Goal: Transaction & Acquisition: Purchase product/service

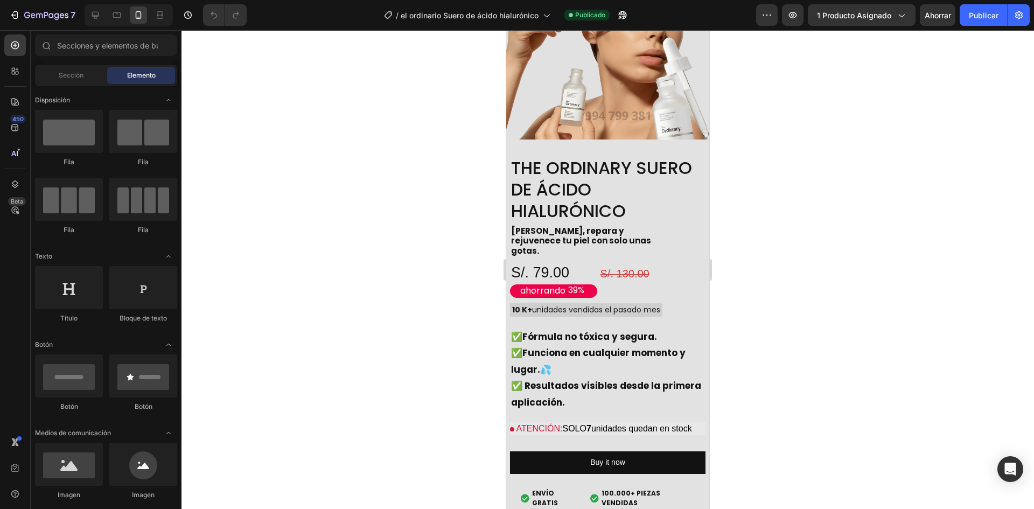
scroll to position [1129, 0]
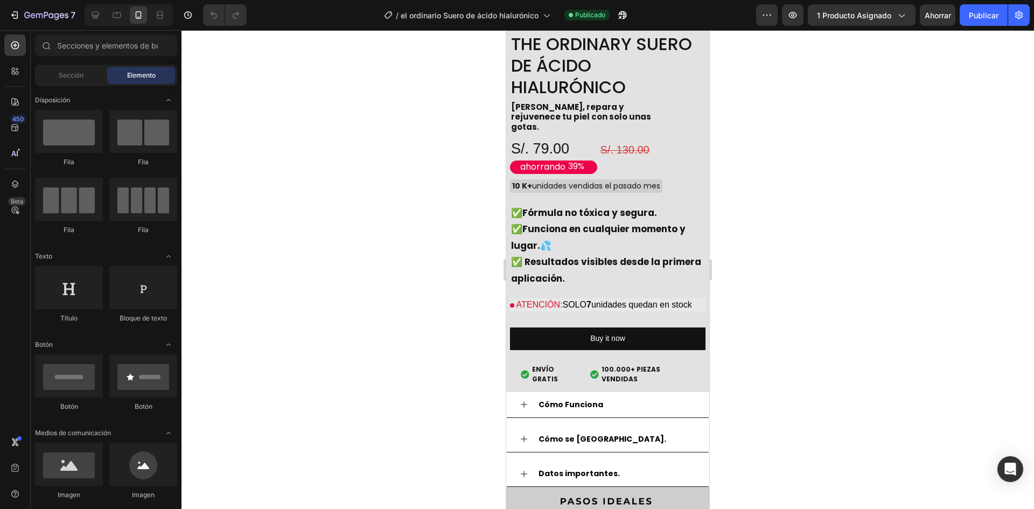
drag, startPoint x: 707, startPoint y: 66, endPoint x: 1223, endPoint y: 246, distance: 546.6
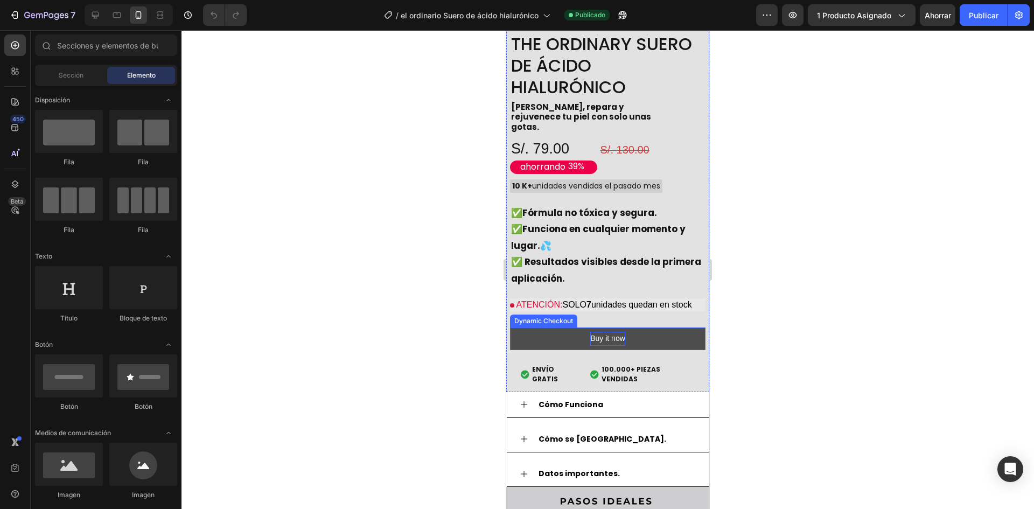
click at [620, 332] on div "Buy it now" at bounding box center [607, 338] width 35 height 13
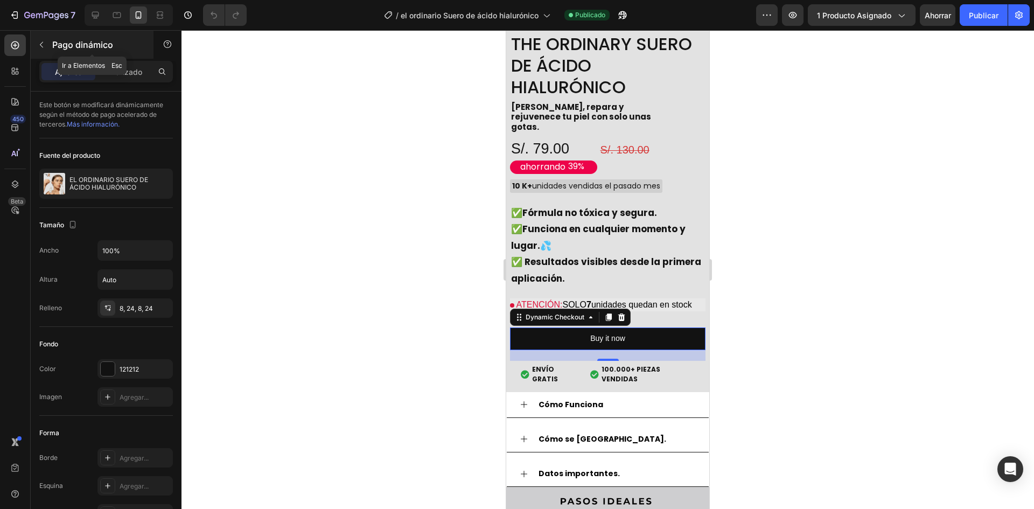
click at [50, 54] on div "Pago dinámico" at bounding box center [92, 45] width 123 height 28
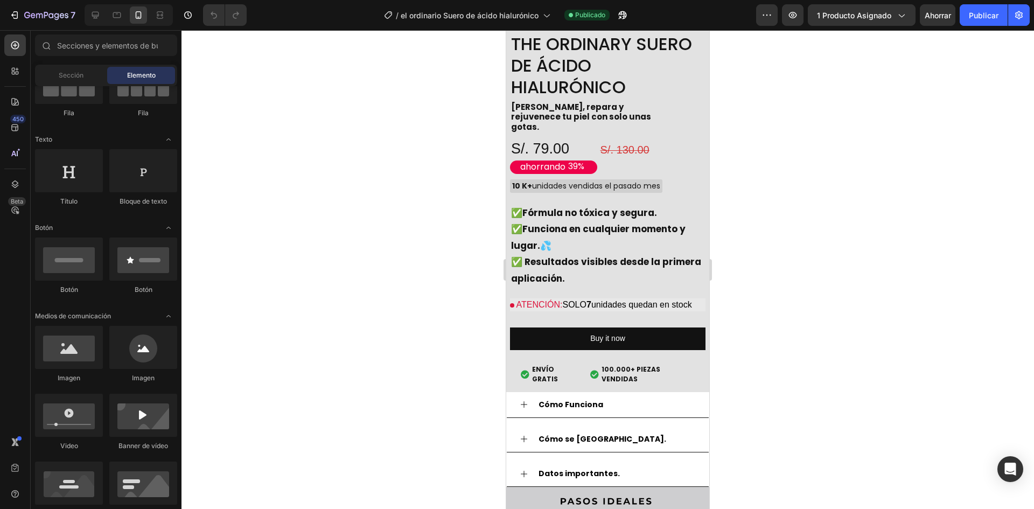
scroll to position [0, 0]
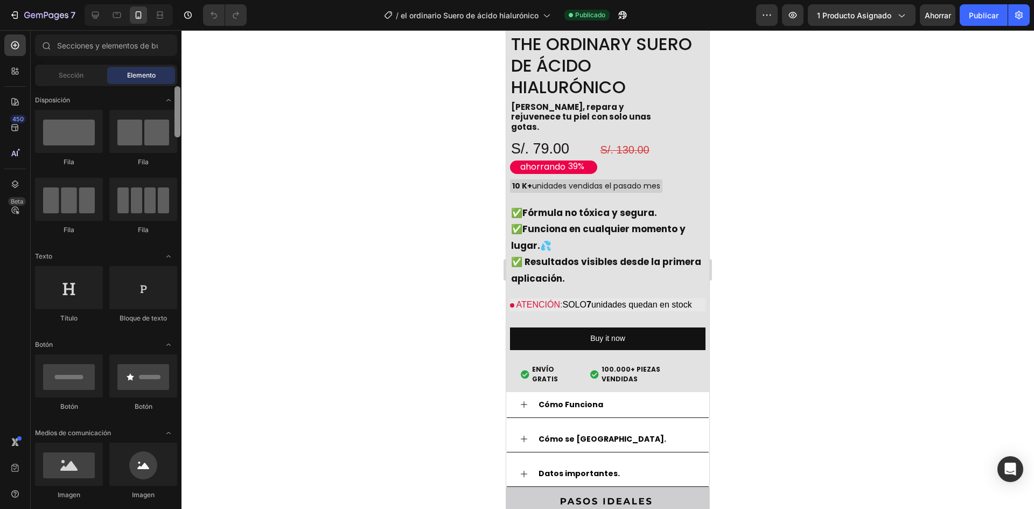
drag, startPoint x: 177, startPoint y: 116, endPoint x: 171, endPoint y: 94, distance: 23.3
click at [171, 94] on div "Disposición [GEOGRAPHIC_DATA] [GEOGRAPHIC_DATA] [GEOGRAPHIC_DATA] Fila Texto Tí…" at bounding box center [106, 296] width 151 height 420
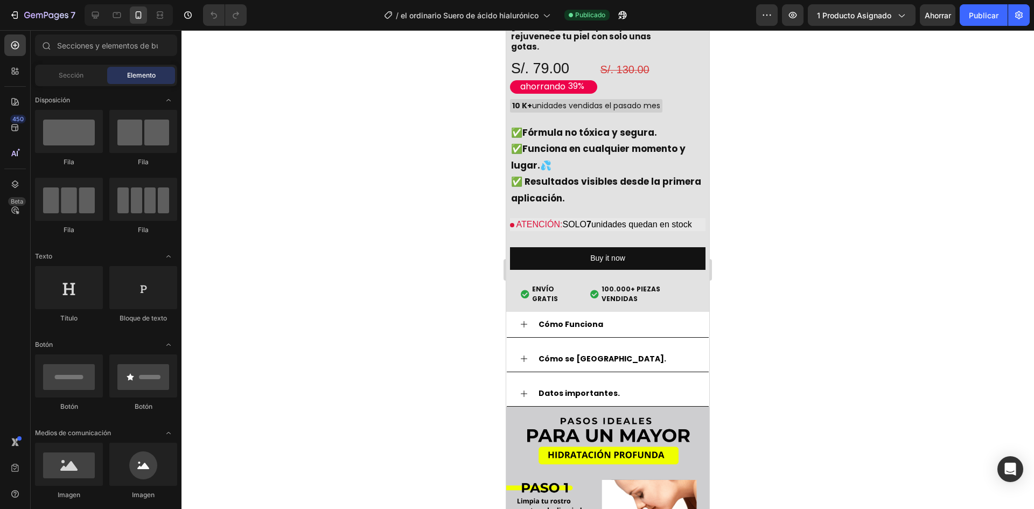
scroll to position [1243, 0]
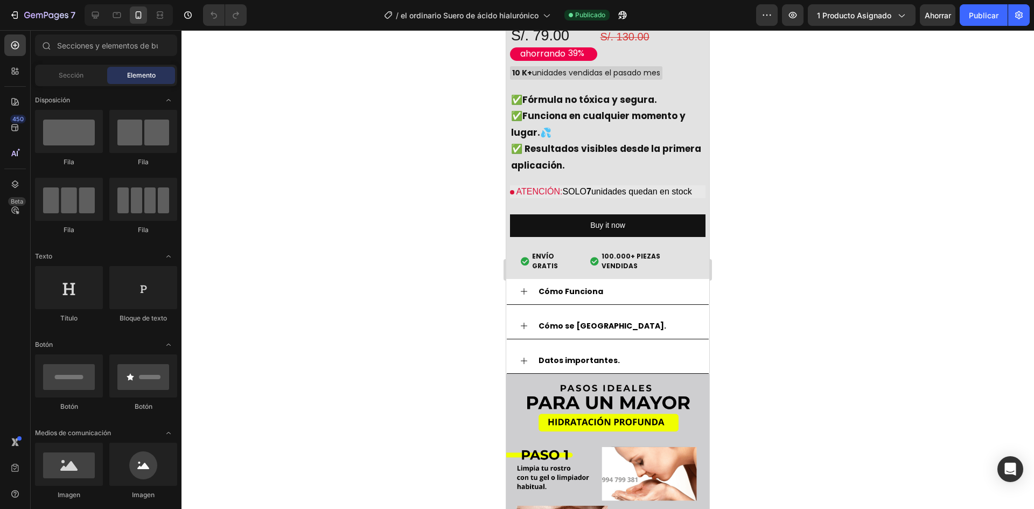
drag, startPoint x: 703, startPoint y: 53, endPoint x: 1216, endPoint y: 252, distance: 550.2
click at [600, 219] on div "Buy it now" at bounding box center [607, 225] width 35 height 13
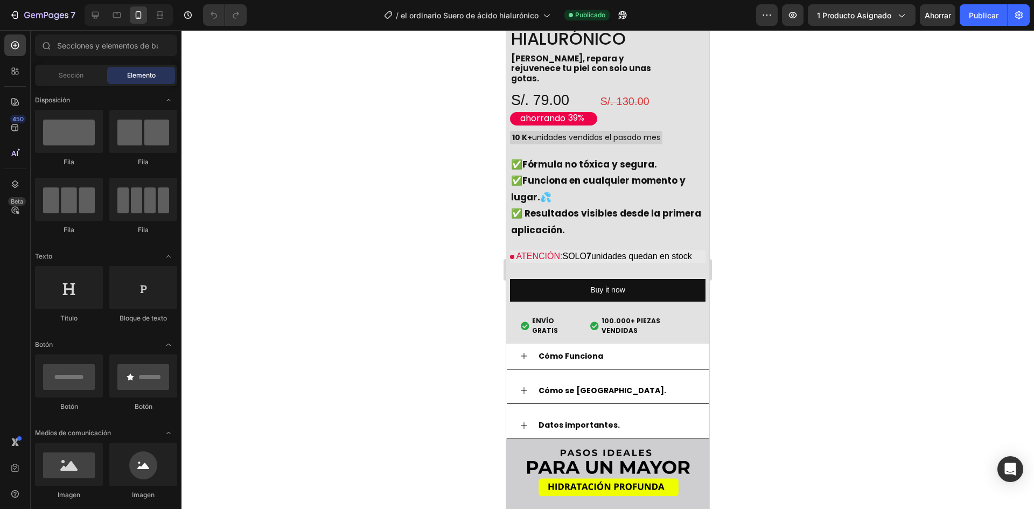
scroll to position [1235, 0]
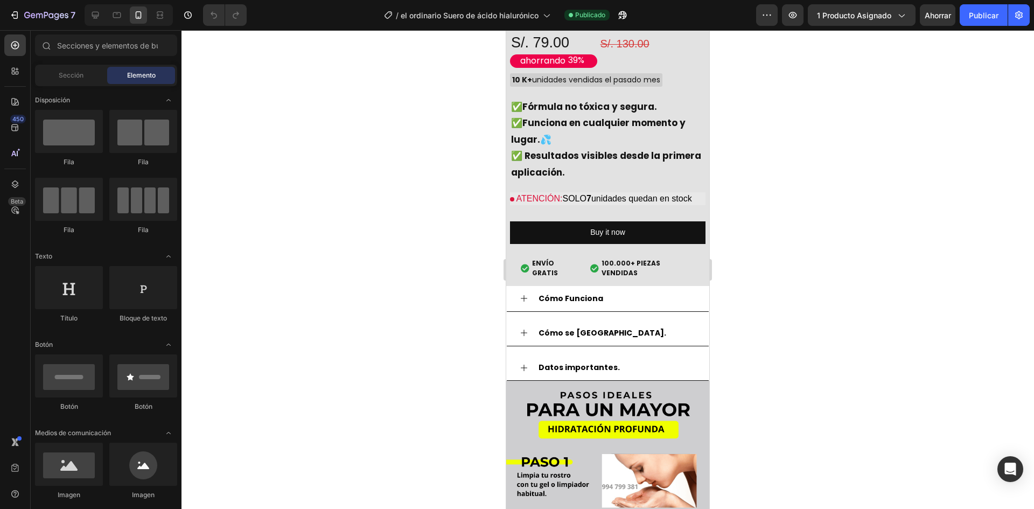
drag, startPoint x: 707, startPoint y: 73, endPoint x: 1218, endPoint y: 266, distance: 546.1
click at [599, 226] on div "Buy it now" at bounding box center [607, 232] width 35 height 13
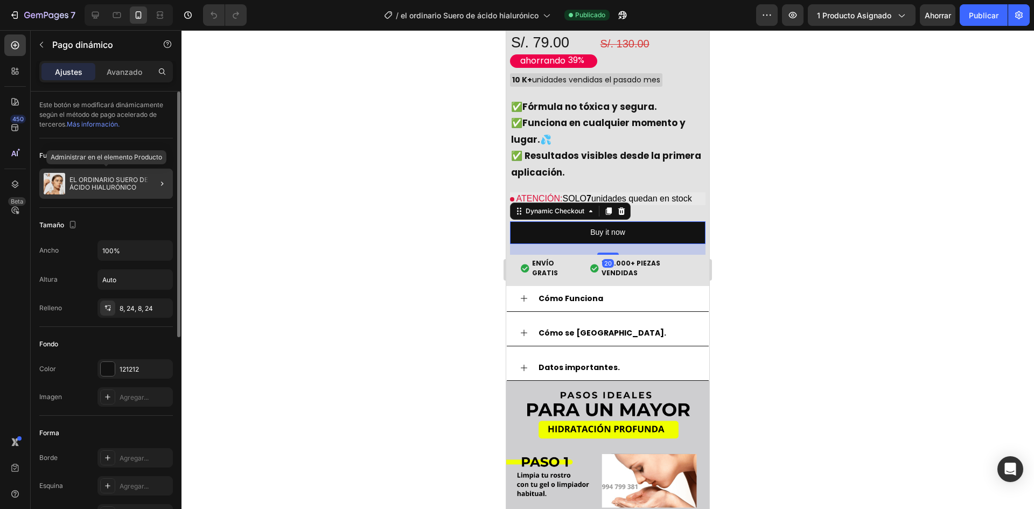
click at [118, 192] on div "EL ORDINARIO SUERO DE ÁCIDO HIALURÓNICO" at bounding box center [106, 184] width 134 height 30
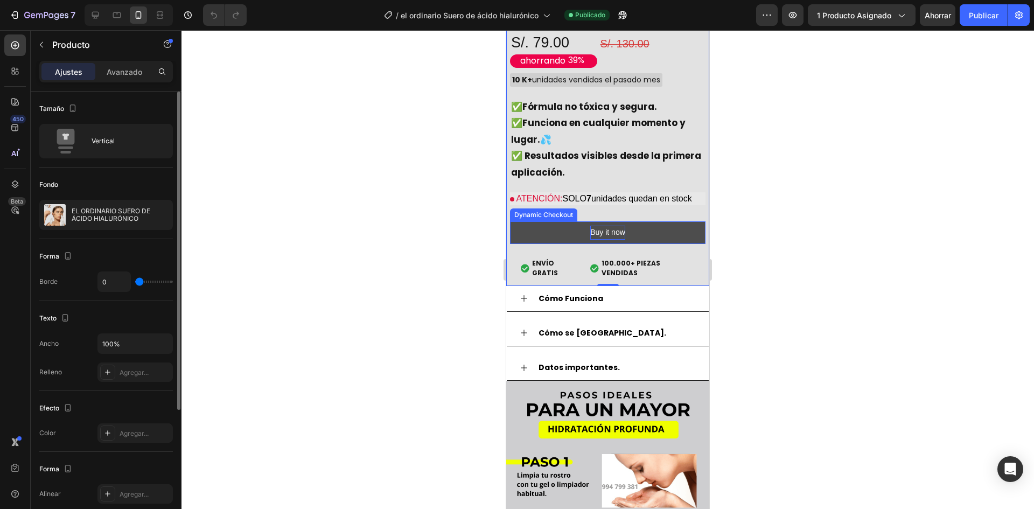
click at [613, 226] on div "Buy it now" at bounding box center [607, 232] width 35 height 13
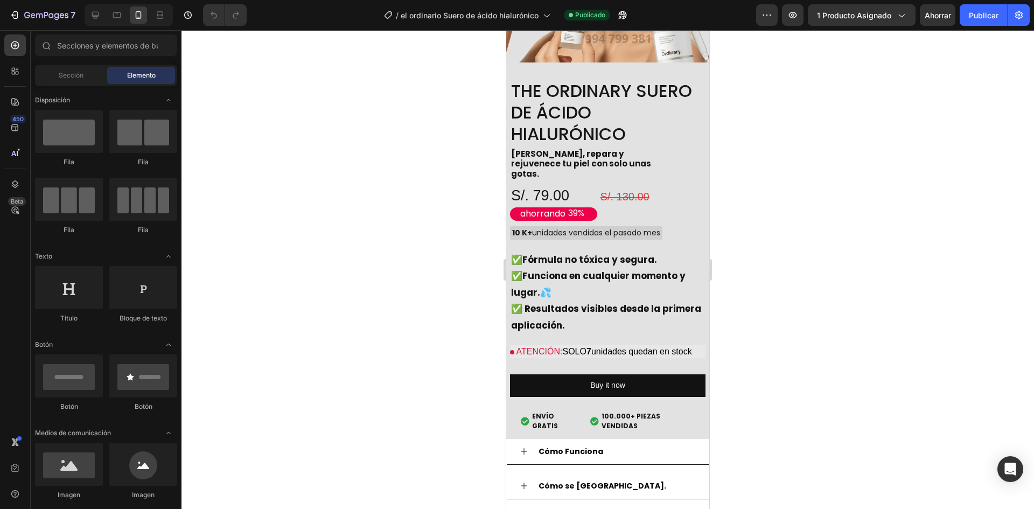
scroll to position [1050, 0]
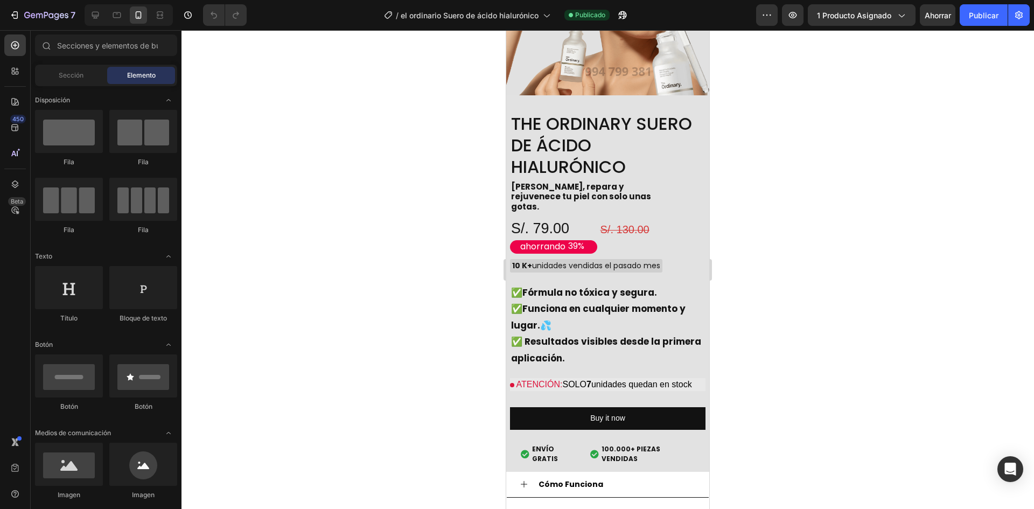
drag, startPoint x: 703, startPoint y: 82, endPoint x: 1217, endPoint y: 247, distance: 539.9
click at [625, 407] on button "Buy it now" at bounding box center [608, 418] width 196 height 22
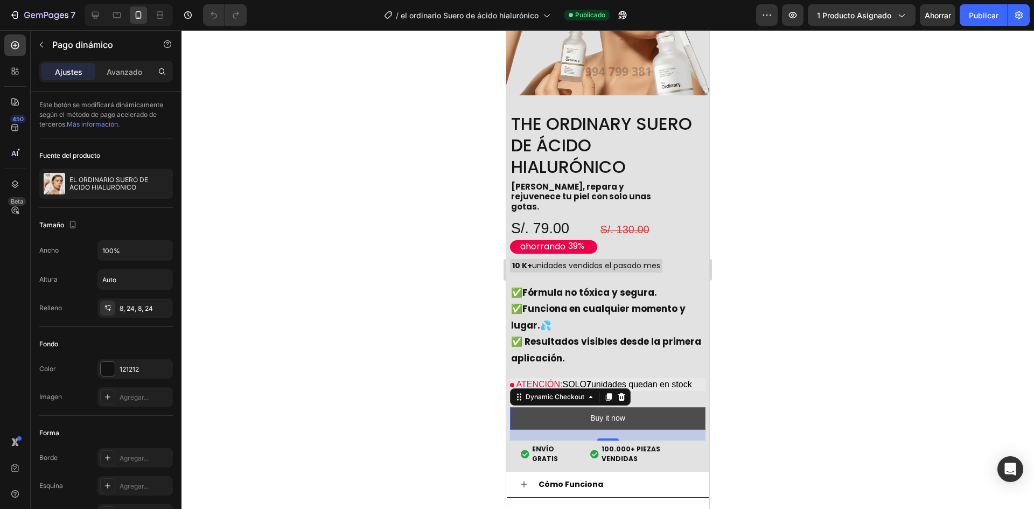
drag, startPoint x: 578, startPoint y: 408, endPoint x: 559, endPoint y: 406, distance: 20.0
click at [580, 408] on button "Buy it now" at bounding box center [608, 418] width 196 height 22
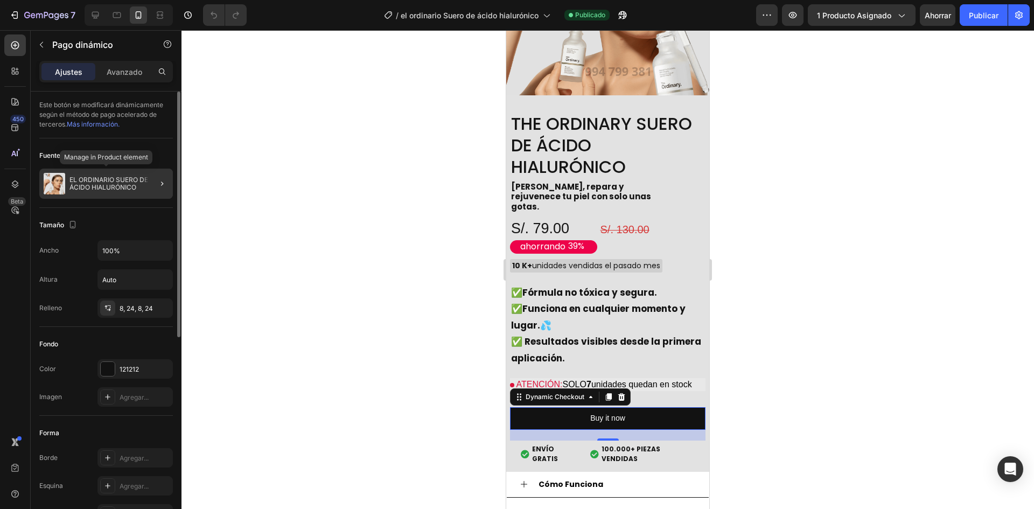
click at [119, 196] on div "EL ORDINARIO SUERO DE ÁCIDO HIALURÓNICO" at bounding box center [106, 184] width 134 height 30
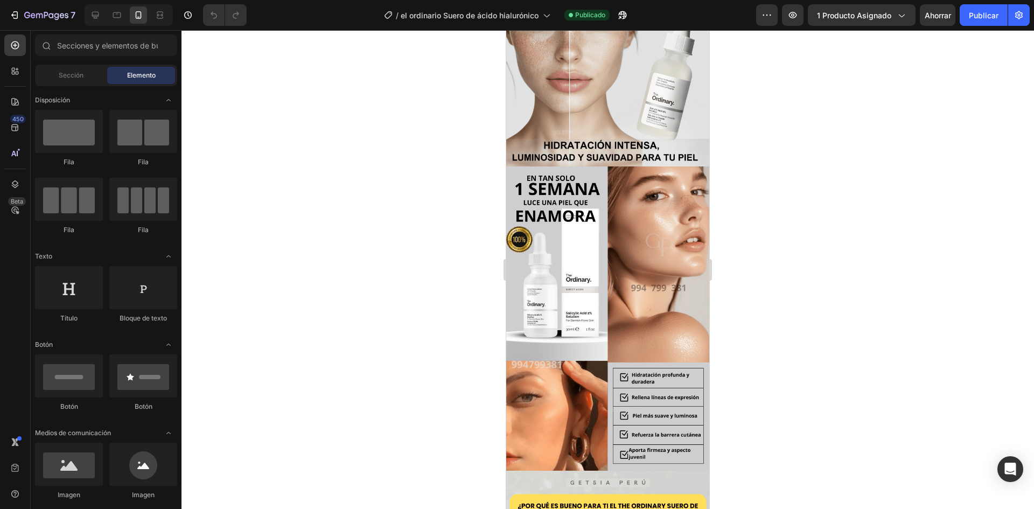
scroll to position [0, 0]
